Goal: Communication & Community: Answer question/provide support

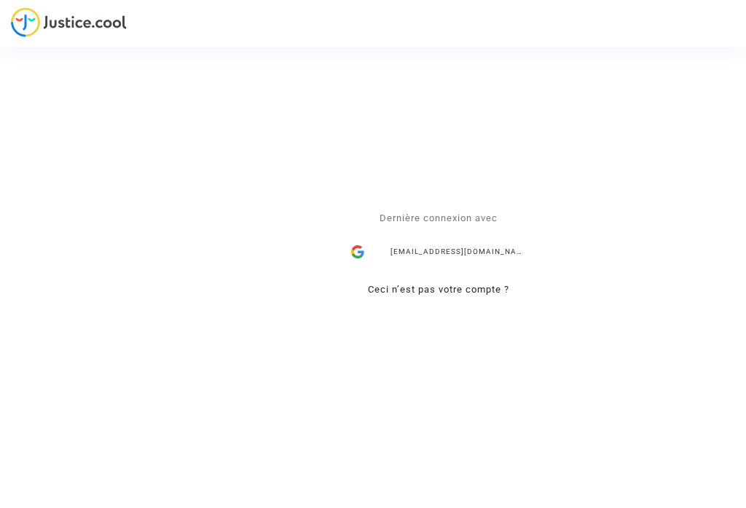
click at [437, 253] on div "[EMAIL_ADDRESS][DOMAIN_NAME]" at bounding box center [438, 252] width 189 height 29
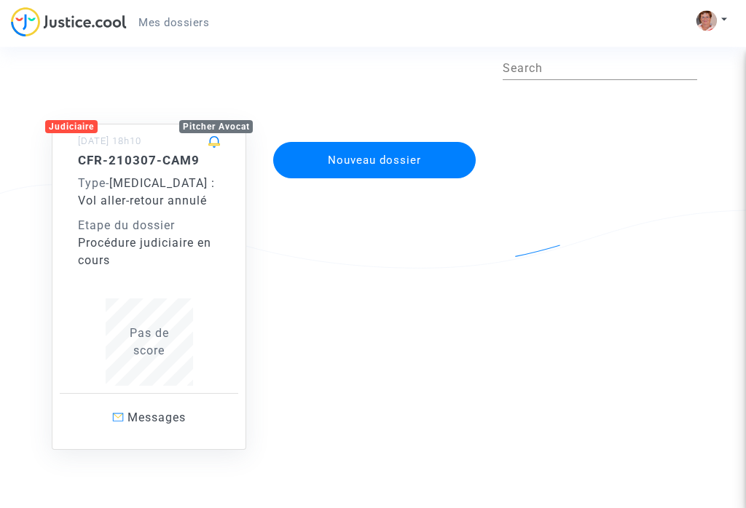
scroll to position [64, 0]
click at [170, 424] on span "Messages" at bounding box center [156, 418] width 58 height 14
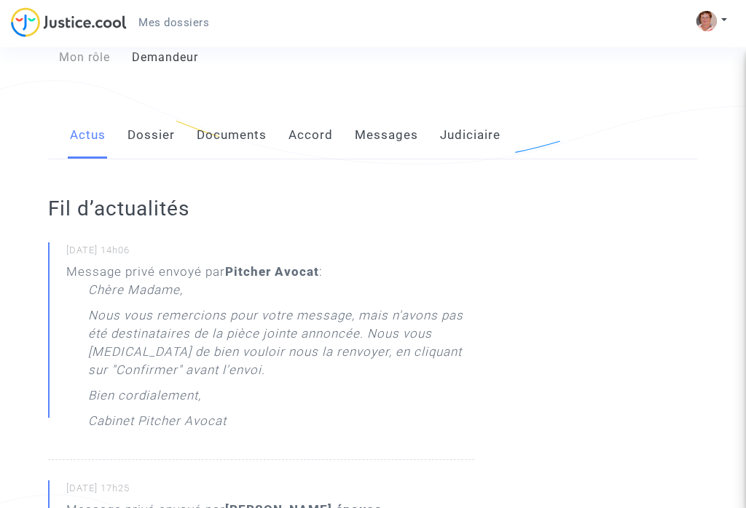
scroll to position [167, 0]
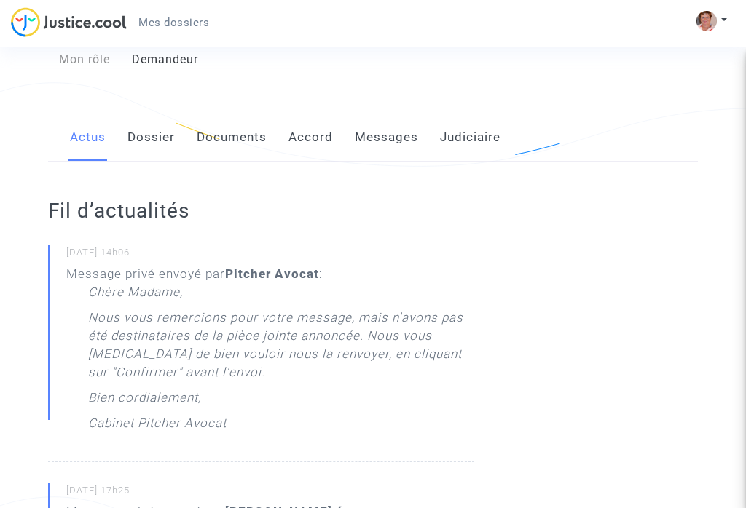
click at [228, 122] on link "Documents" at bounding box center [232, 138] width 70 height 48
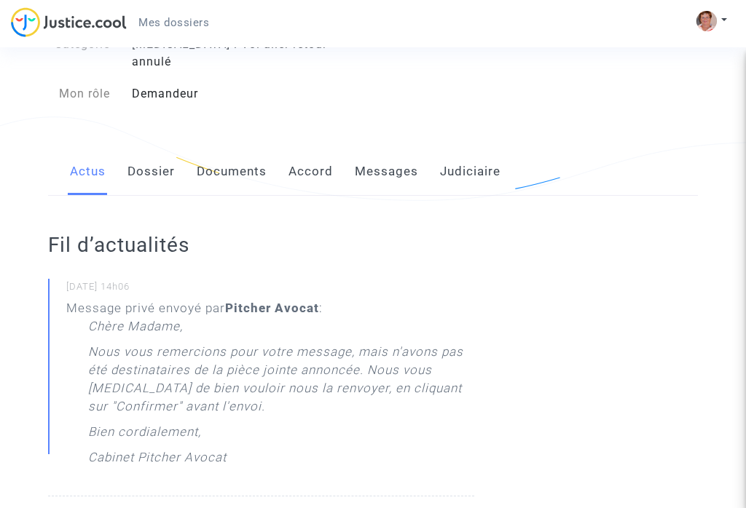
scroll to position [129, 0]
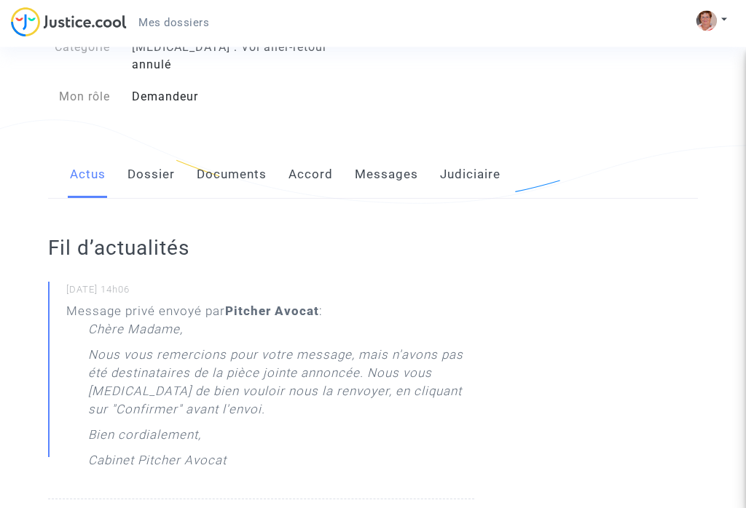
click at [157, 155] on link "Dossier" at bounding box center [150, 175] width 47 height 48
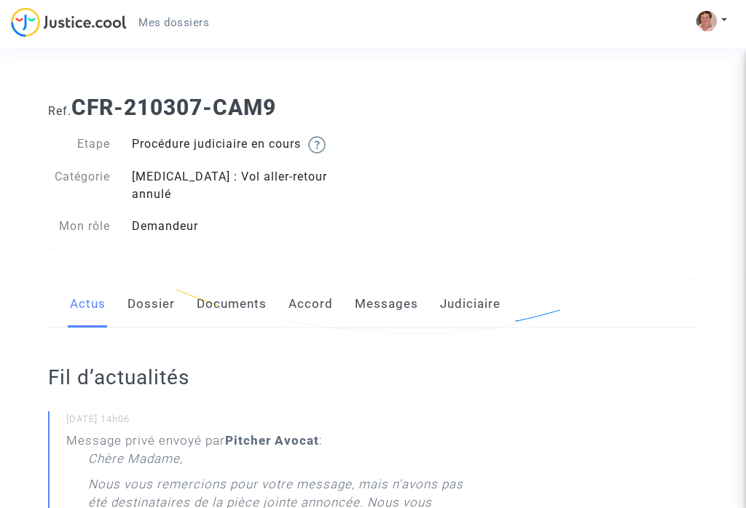
click at [388, 284] on link "Messages" at bounding box center [386, 304] width 63 height 48
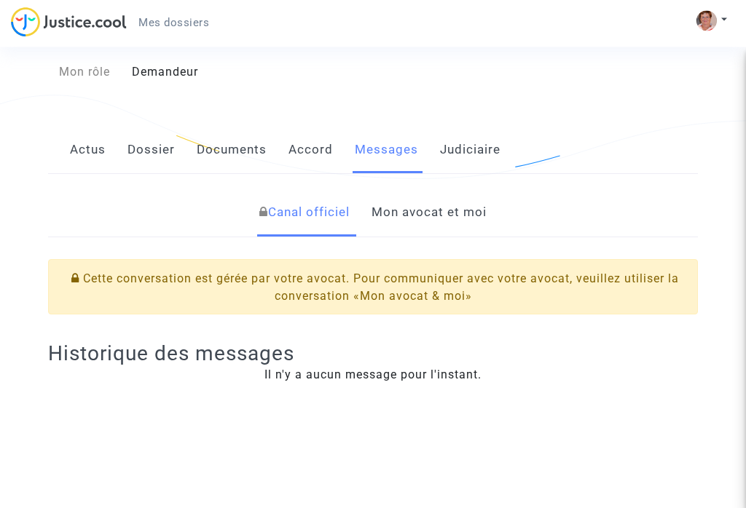
scroll to position [154, 0]
click at [436, 195] on link "Mon avocat et moi" at bounding box center [428, 213] width 115 height 48
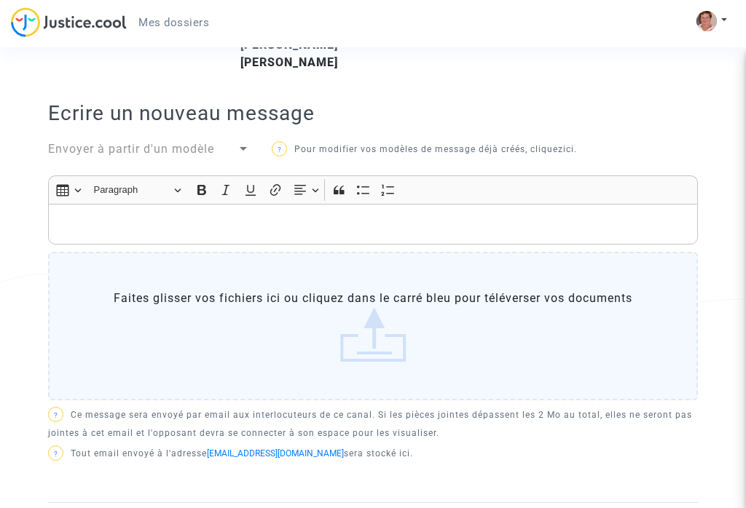
scroll to position [390, 0]
click at [383, 314] on label "Faites glisser vos fichiers ici ou cliquez dans le carré bleu pour téléverser v…" at bounding box center [372, 327] width 649 height 149
click at [0, 0] on input "Faites glisser vos fichiers ici ou cliquez dans le carré bleu pour téléverser v…" at bounding box center [0, 0] width 0 height 0
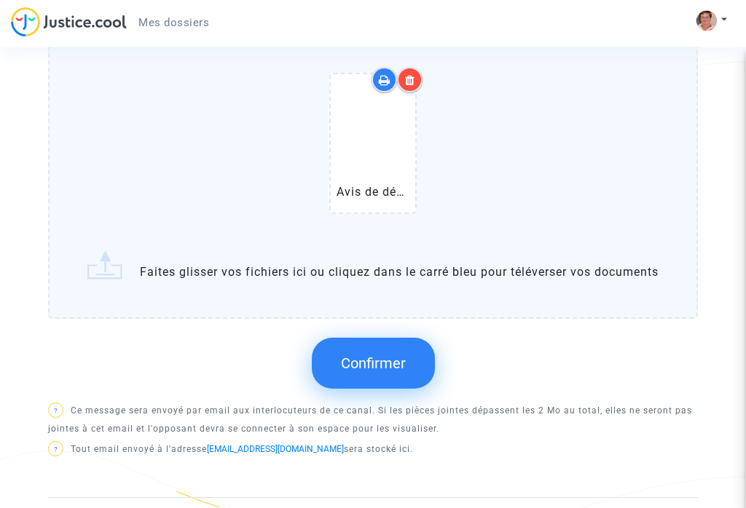
scroll to position [628, 0]
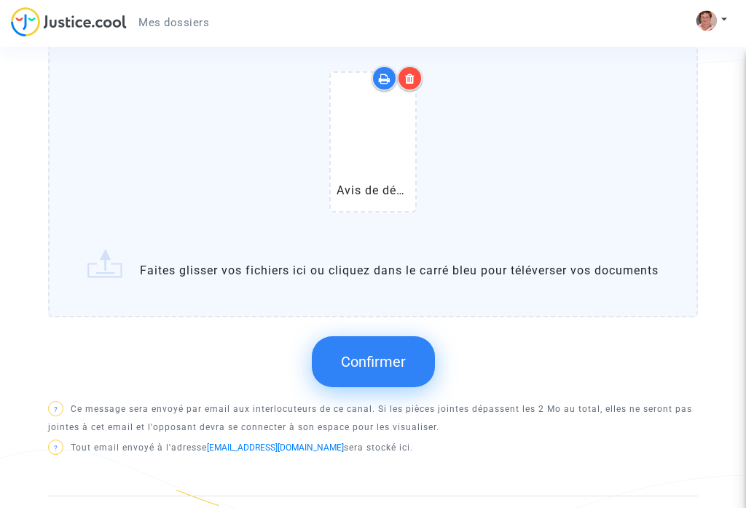
click at [382, 354] on span "Confirmer" at bounding box center [373, 362] width 65 height 17
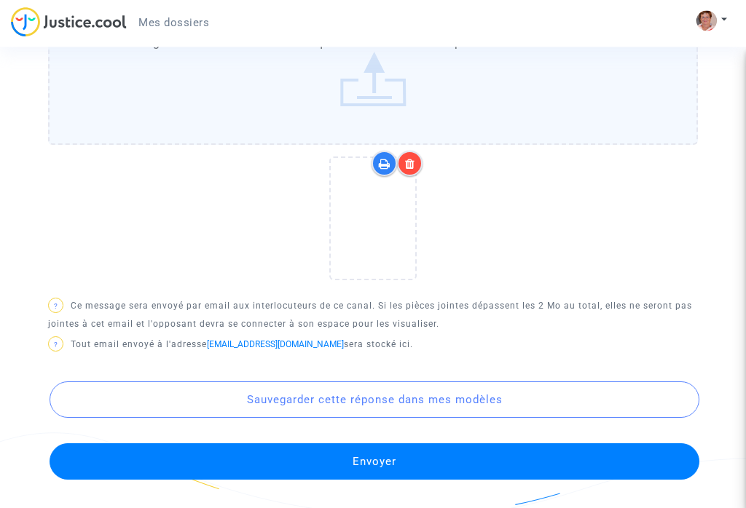
scroll to position [644, 0]
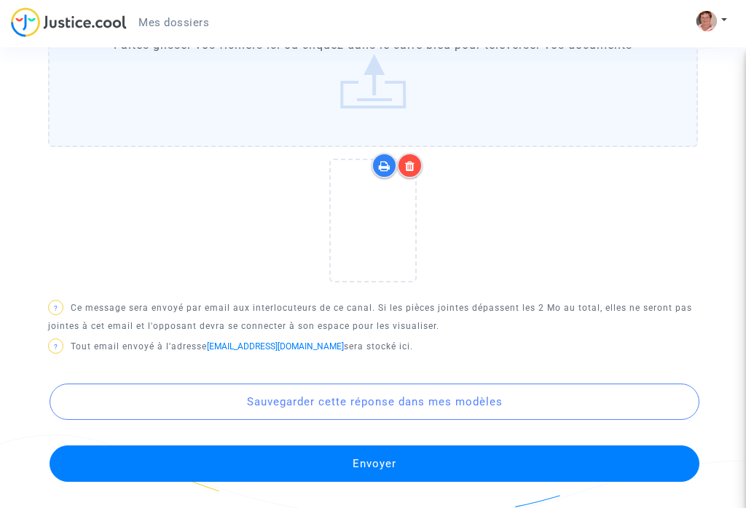
click at [617, 221] on div at bounding box center [372, 226] width 649 height 146
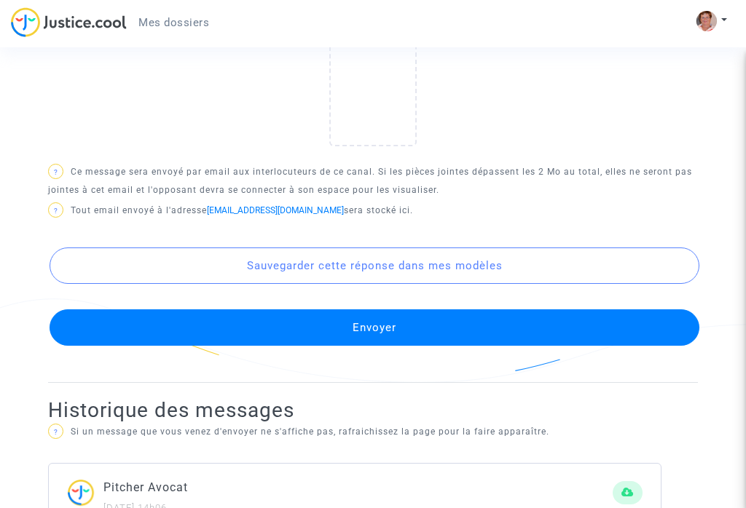
scroll to position [827, 0]
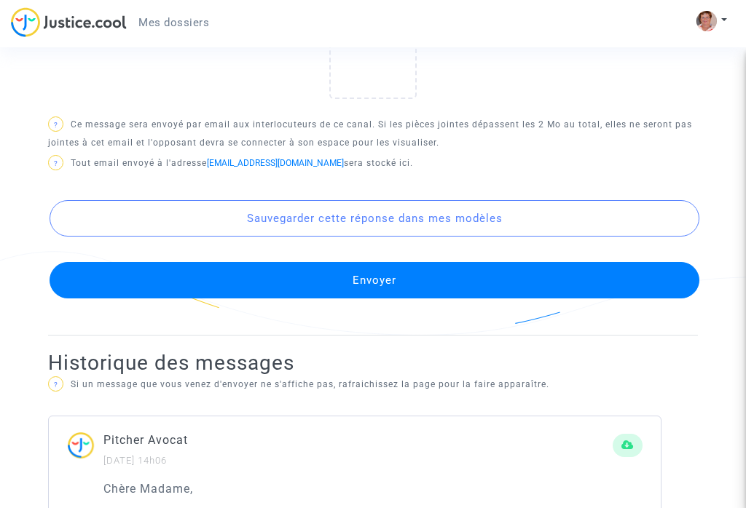
click at [374, 262] on button "Envoyer" at bounding box center [374, 280] width 649 height 36
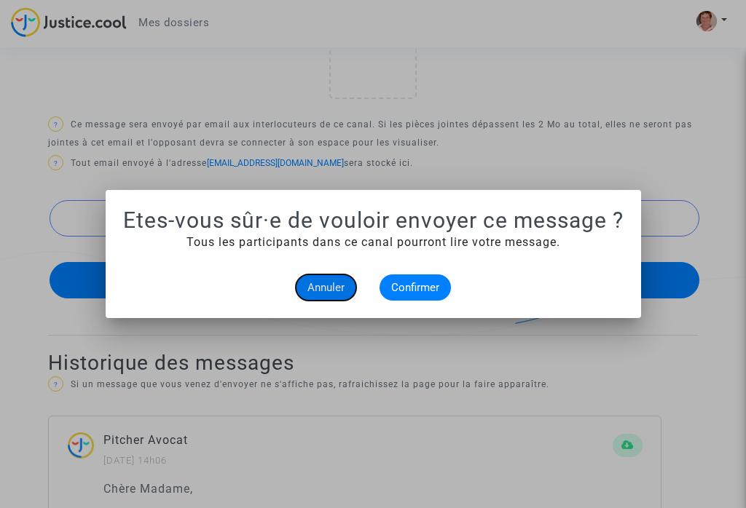
scroll to position [0, 0]
click at [423, 293] on span "Confirmer" at bounding box center [415, 287] width 48 height 13
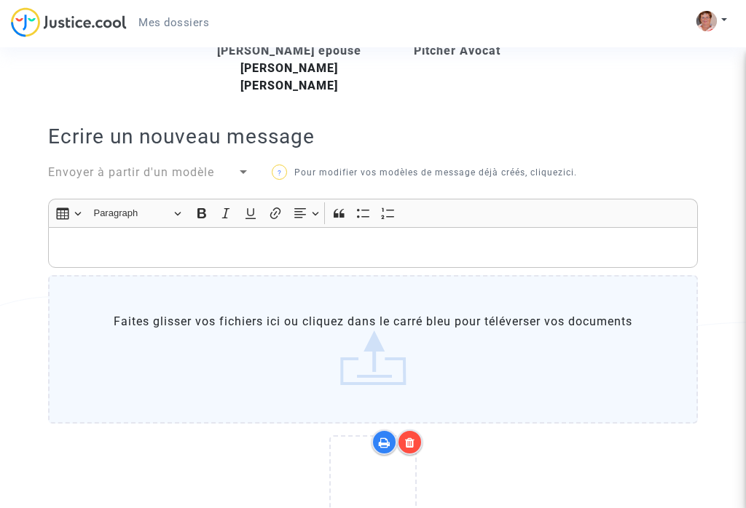
scroll to position [291, 0]
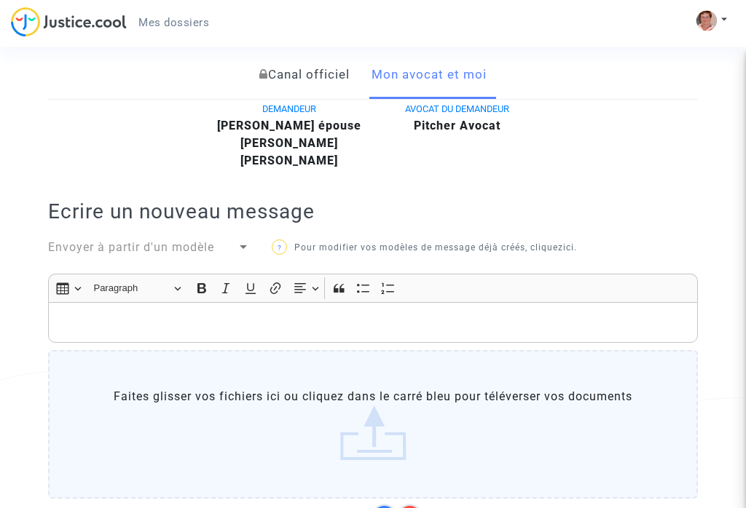
click at [97, 315] on p "Rich Text Editor, main" at bounding box center [372, 324] width 633 height 18
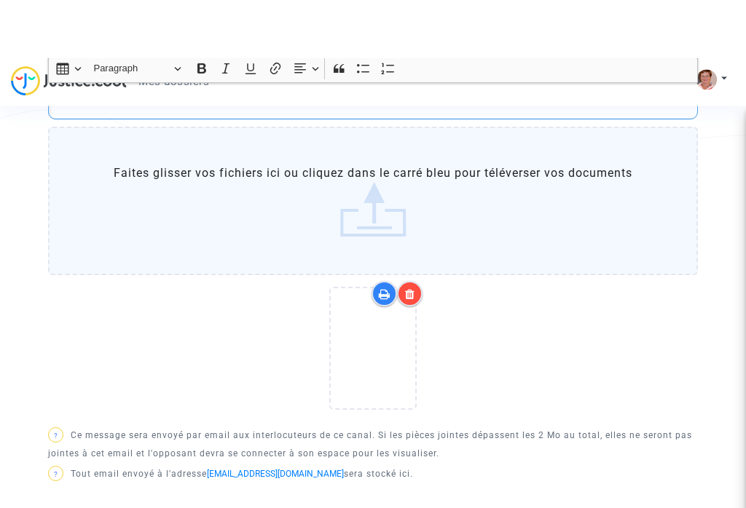
scroll to position [615, 0]
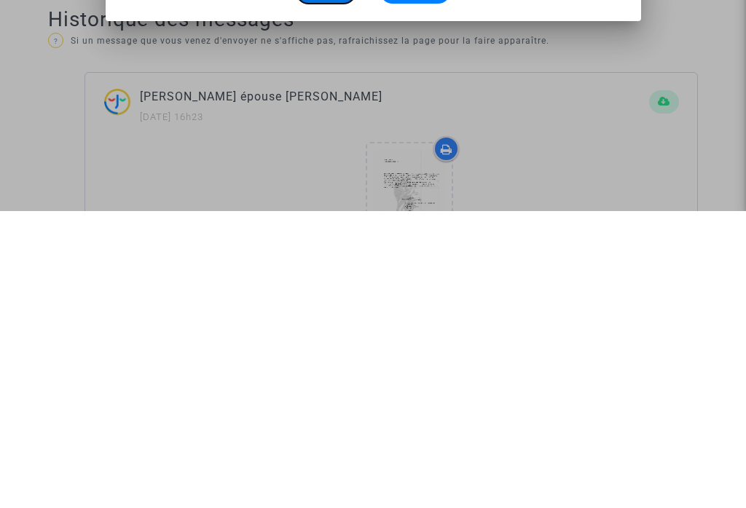
scroll to position [0, 0]
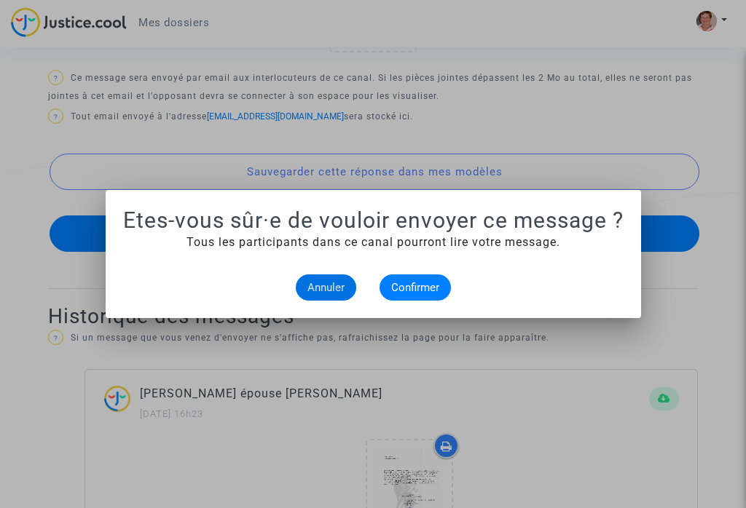
click at [423, 291] on span "Confirmer" at bounding box center [415, 287] width 48 height 13
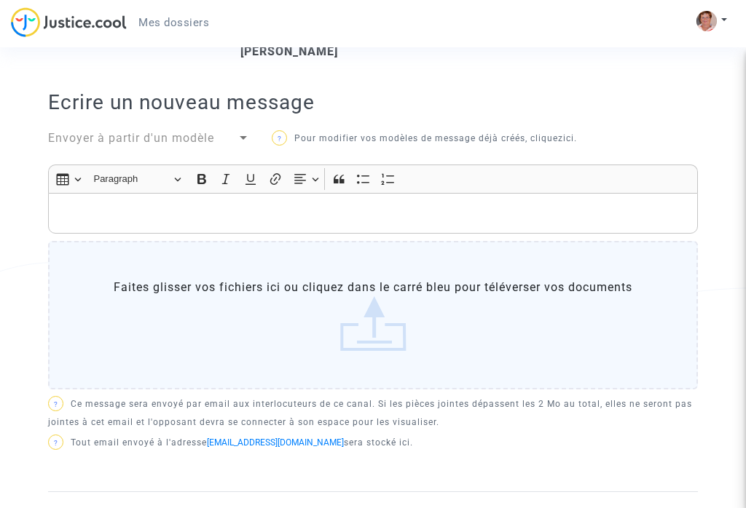
scroll to position [400, 0]
